Goal: Information Seeking & Learning: Understand process/instructions

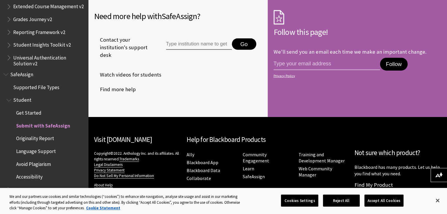
scroll to position [1408, 0]
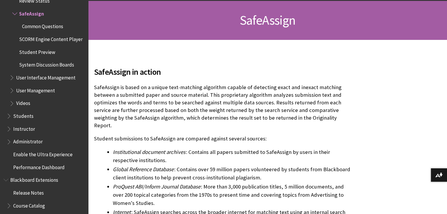
scroll to position [176, 0]
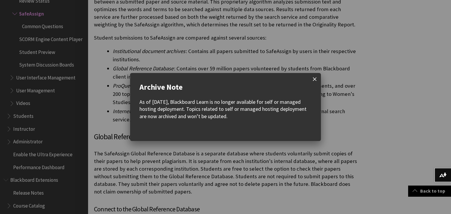
click at [312, 81] on span at bounding box center [315, 79] width 12 height 12
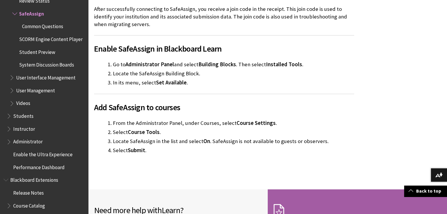
scroll to position [1260, 0]
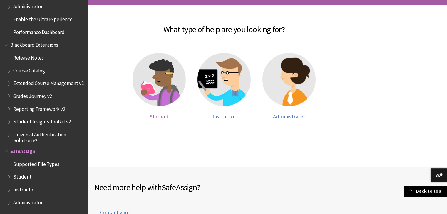
scroll to position [117, 0]
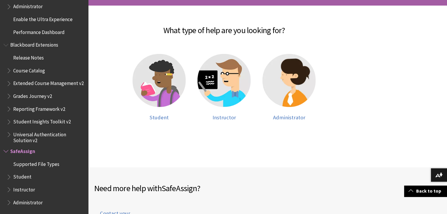
click at [223, 121] on div "Instructor" at bounding box center [223, 87] width 65 height 78
click at [223, 117] on span "Instructor" at bounding box center [223, 117] width 23 height 7
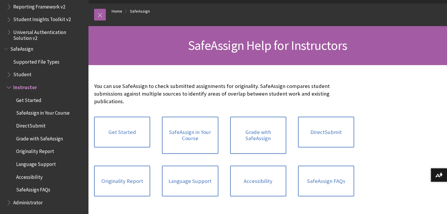
scroll to position [59, 0]
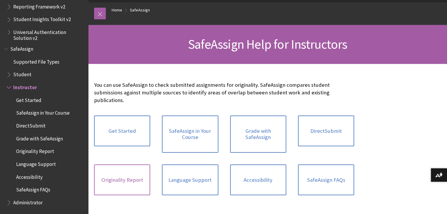
click at [137, 166] on link "Originality Report" at bounding box center [122, 180] width 56 height 31
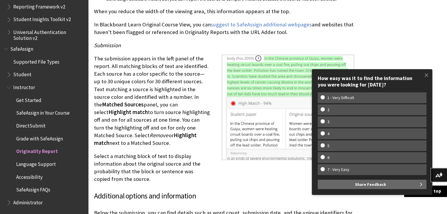
scroll to position [1439, 0]
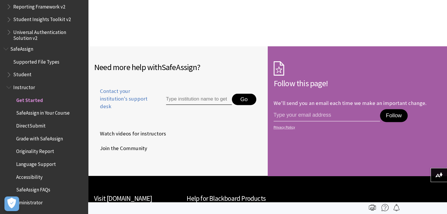
scroll to position [910, 0]
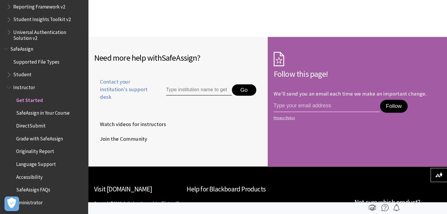
click at [211, 92] on input "Type institution name to get support" at bounding box center [199, 90] width 66 height 12
drag, startPoint x: 223, startPoint y: 89, endPoint x: 170, endPoint y: 135, distance: 70.2
click at [170, 135] on li "Join the Community" at bounding box center [178, 139] width 168 height 15
click at [189, 91] on input "Type institution name to get support" at bounding box center [199, 90] width 66 height 12
type input "m"
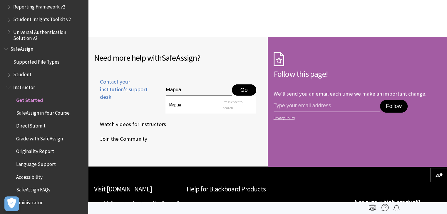
type input "Mapua"
click at [248, 91] on button "Go" at bounding box center [244, 90] width 24 height 12
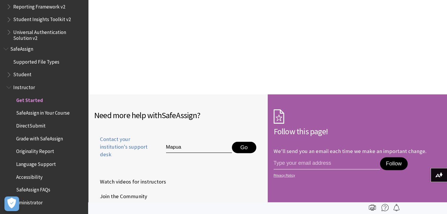
scroll to position [852, 0]
